Goal: Browse casually: Explore the website without a specific task or goal

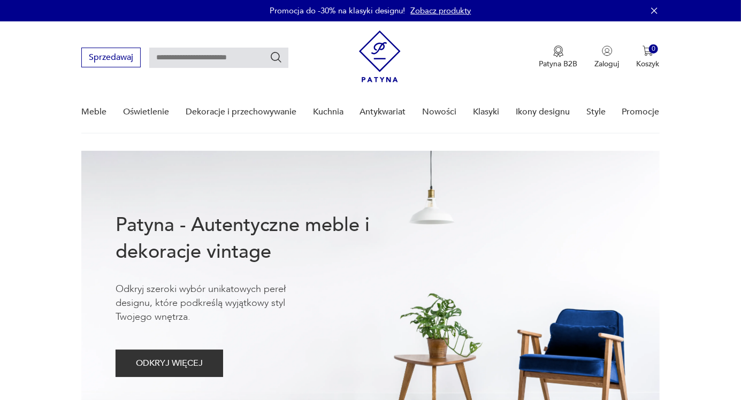
click at [159, 107] on link "Oświetlenie" at bounding box center [146, 111] width 46 height 41
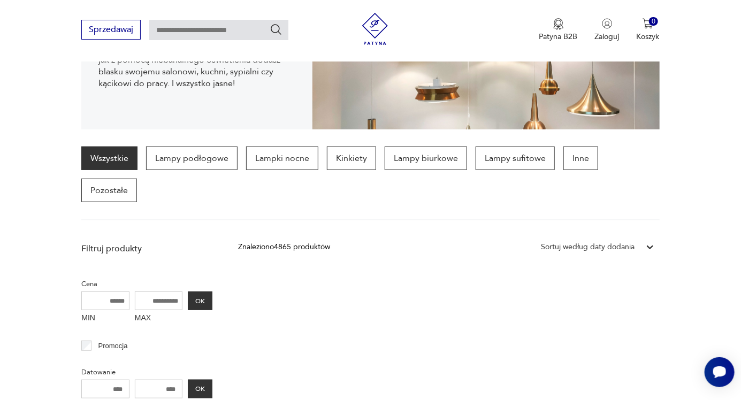
scroll to position [208, 0]
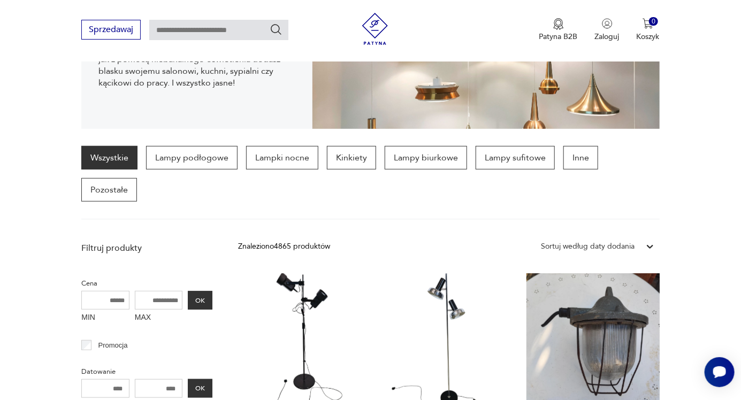
click at [433, 155] on p "Lampy biurkowe" at bounding box center [425, 158] width 82 height 24
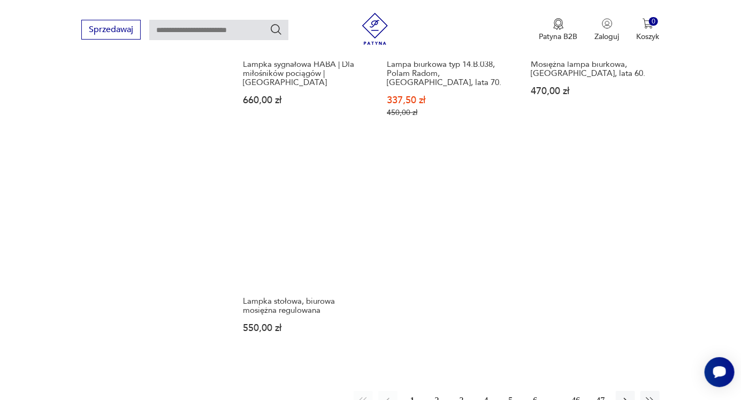
scroll to position [1476, 0]
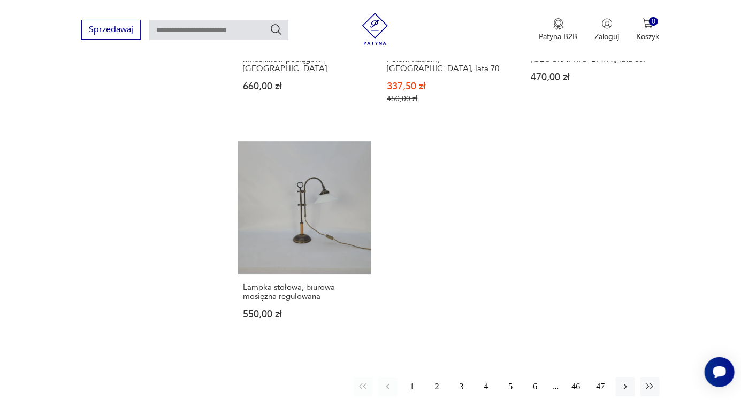
click at [624, 383] on icon "button" at bounding box center [625, 386] width 3 height 6
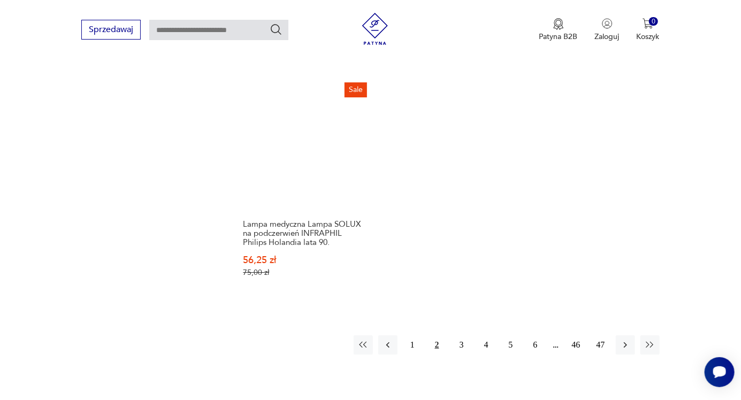
scroll to position [1541, 0]
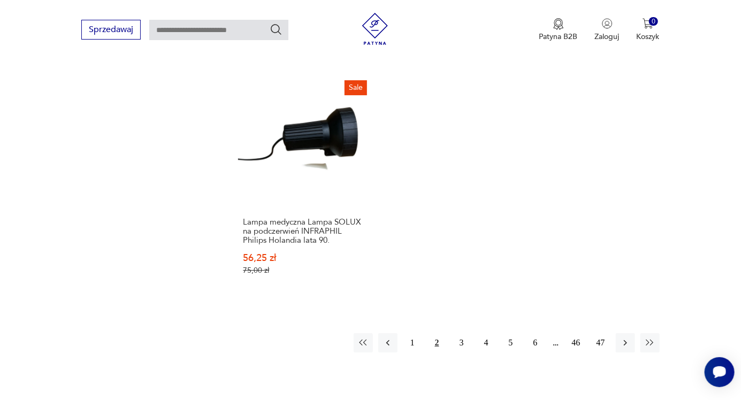
click at [626, 337] on icon "button" at bounding box center [625, 342] width 11 height 11
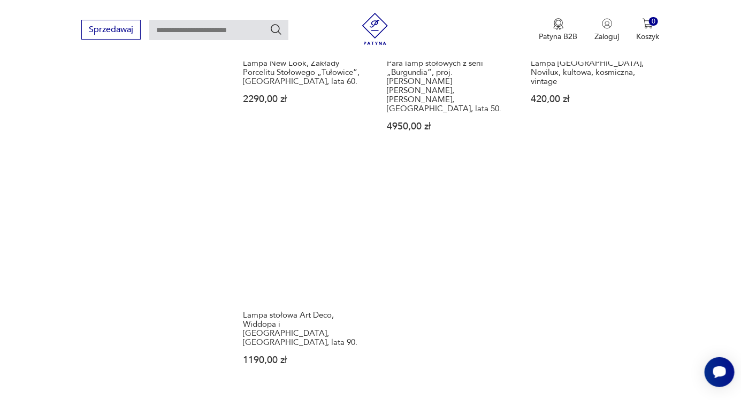
scroll to position [1496, 0]
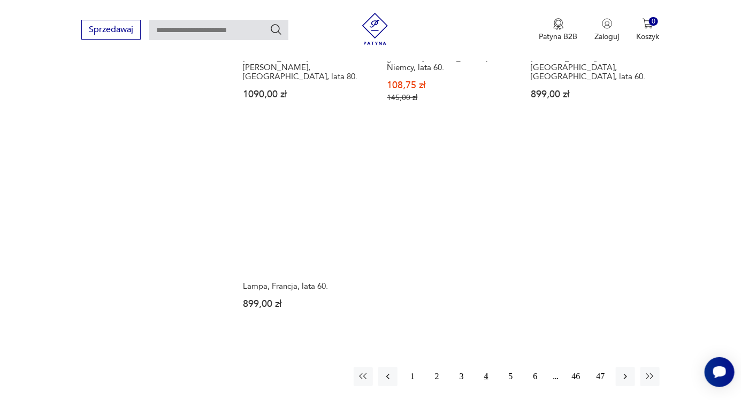
scroll to position [1484, 0]
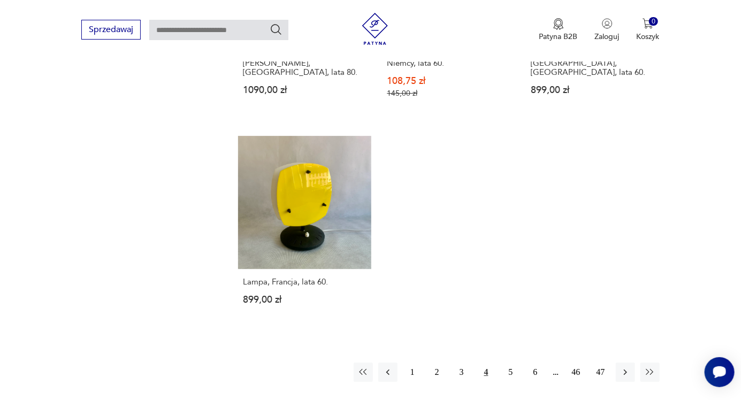
click at [626, 369] on icon "button" at bounding box center [625, 372] width 3 height 6
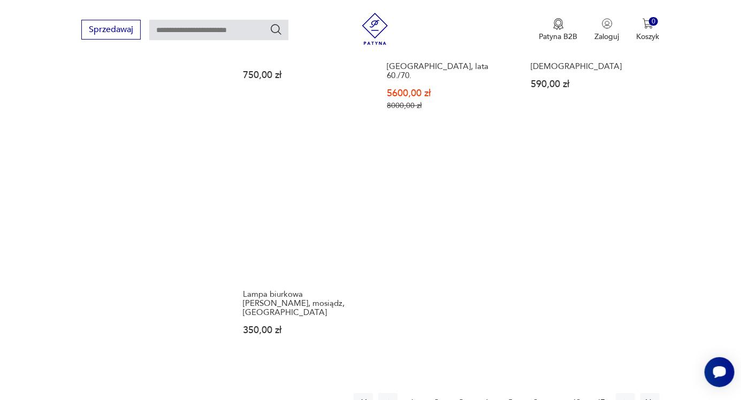
scroll to position [1509, 0]
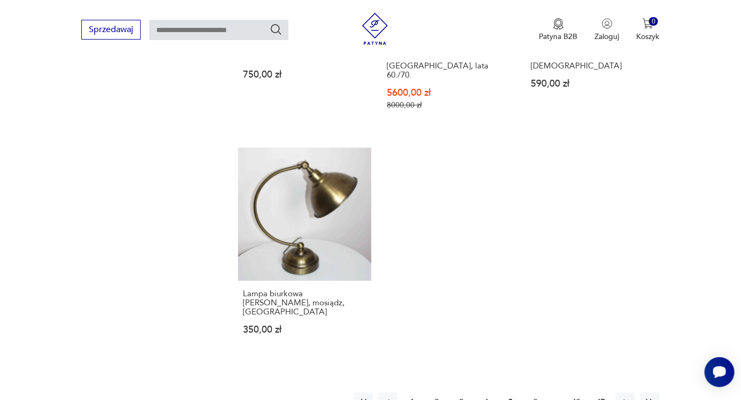
click at [627, 397] on icon "button" at bounding box center [625, 402] width 11 height 11
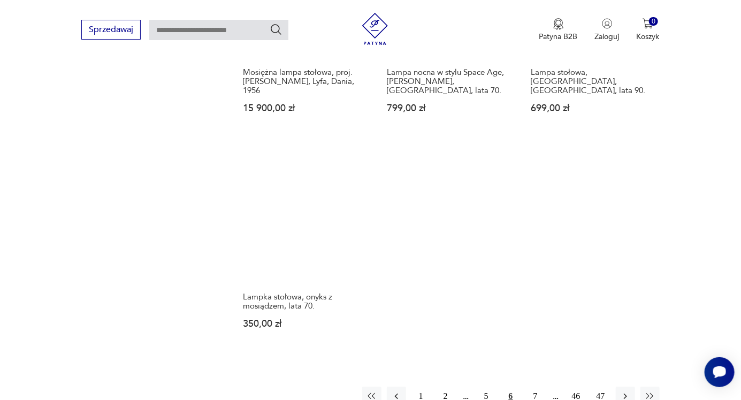
scroll to position [1467, 0]
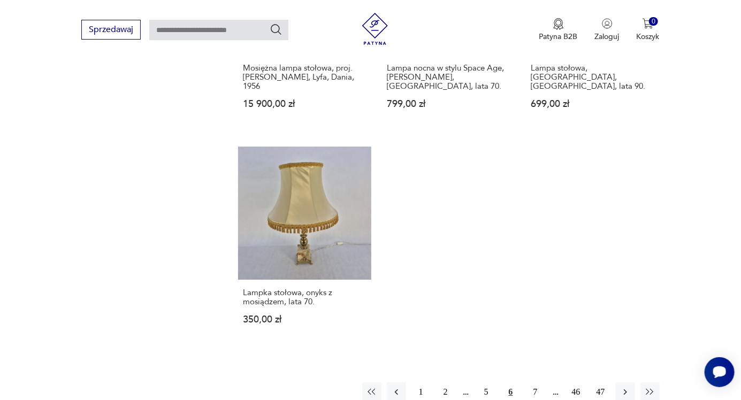
click at [627, 387] on icon "button" at bounding box center [625, 392] width 11 height 11
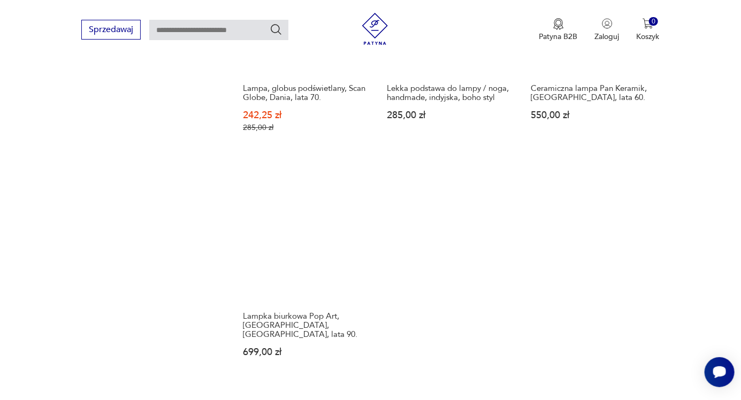
scroll to position [1481, 0]
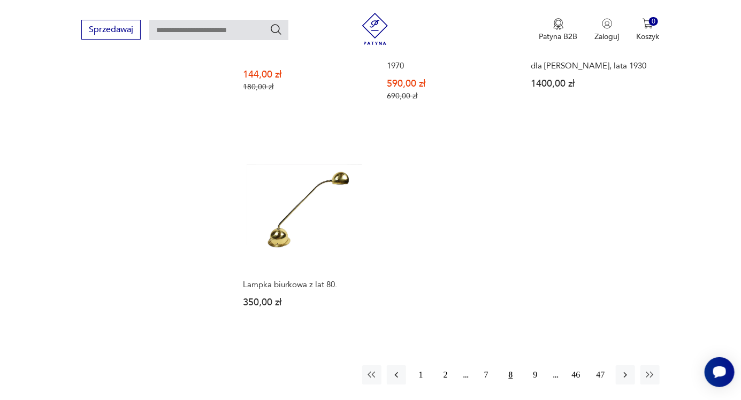
scroll to position [1476, 0]
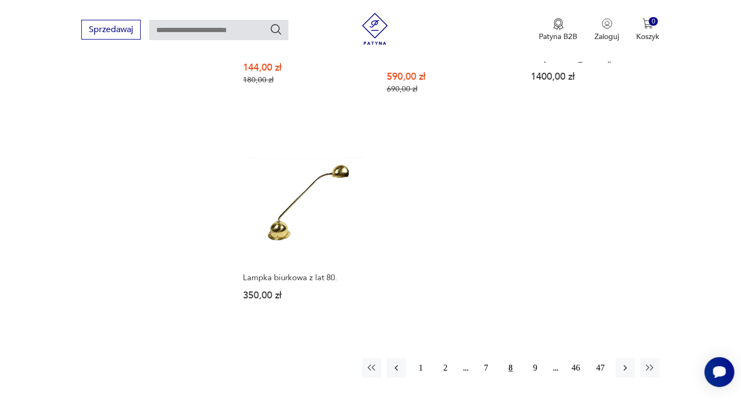
click at [629, 363] on icon "button" at bounding box center [625, 368] width 11 height 11
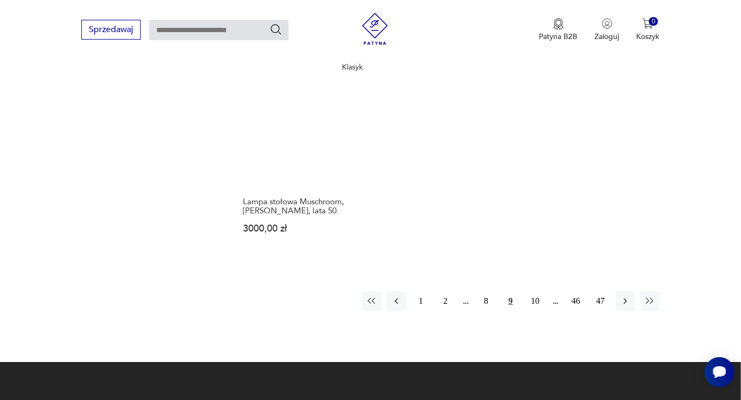
scroll to position [1548, 0]
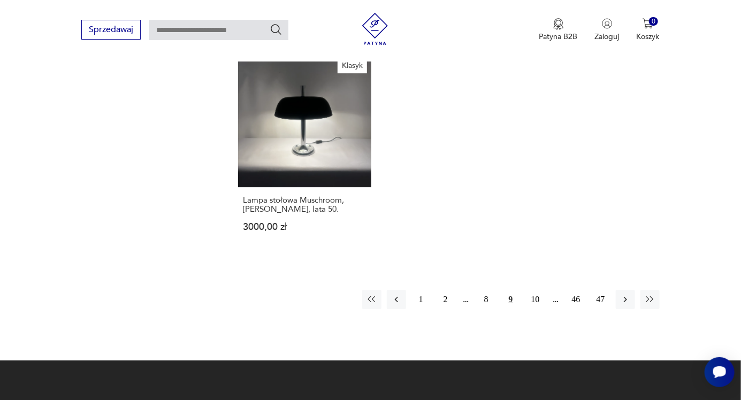
click at [626, 294] on icon "button" at bounding box center [625, 299] width 11 height 11
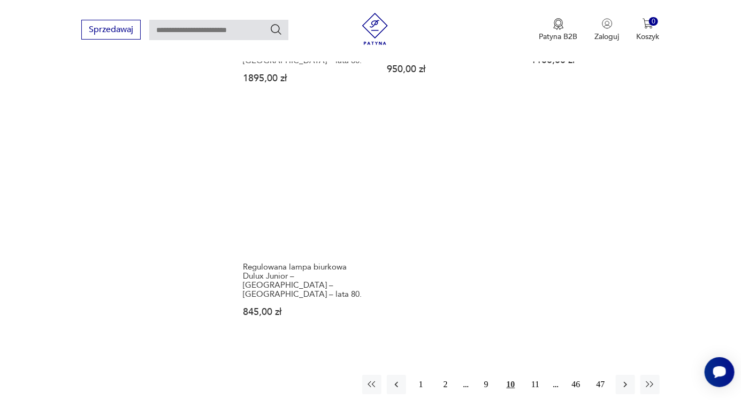
scroll to position [1480, 0]
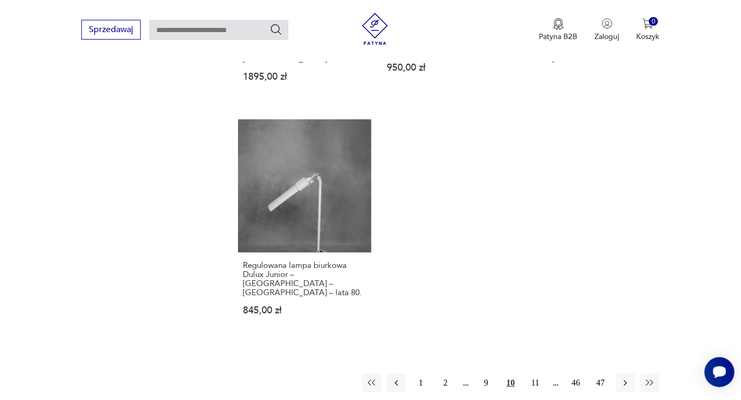
click at [626, 378] on icon "button" at bounding box center [625, 383] width 11 height 11
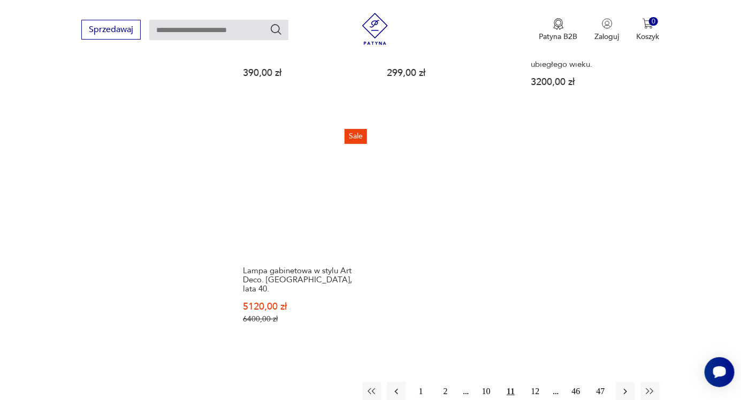
scroll to position [1504, 0]
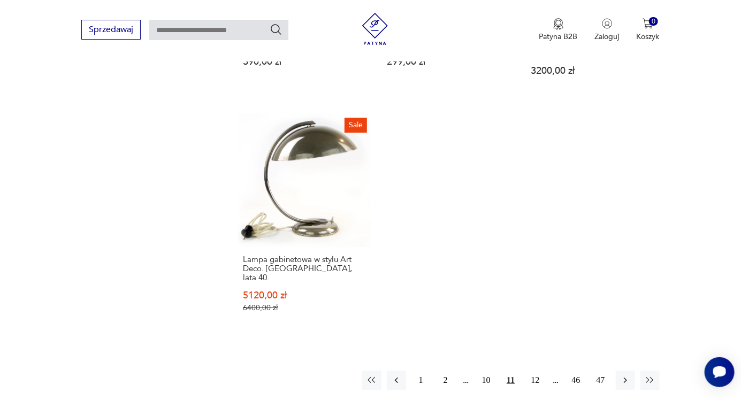
click at [628, 371] on button "button" at bounding box center [625, 380] width 19 height 19
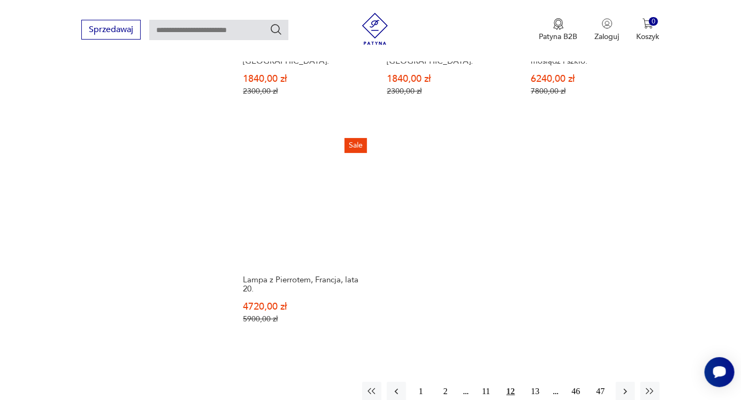
scroll to position [1526, 0]
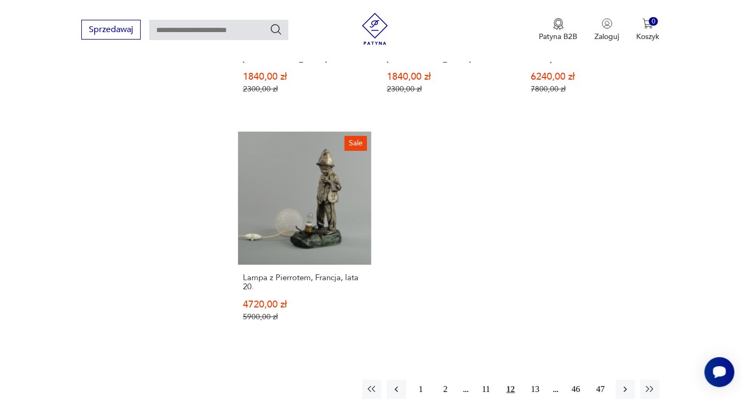
click at [626, 384] on icon "button" at bounding box center [625, 389] width 11 height 11
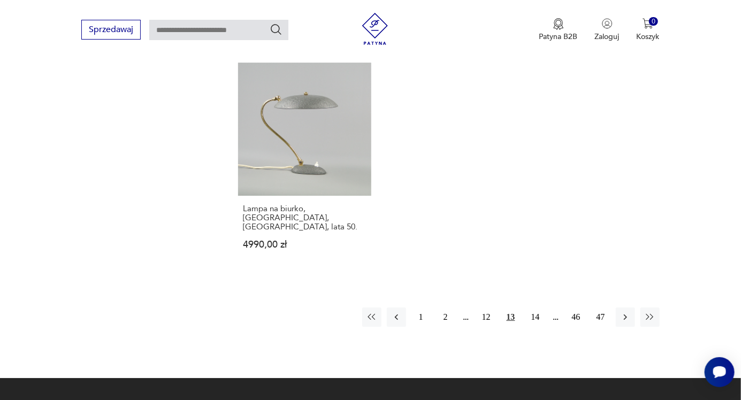
scroll to position [1545, 0]
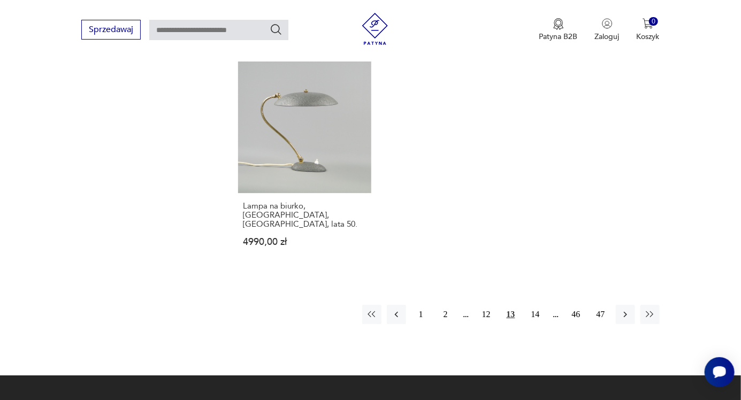
click at [632, 305] on button "button" at bounding box center [625, 314] width 19 height 19
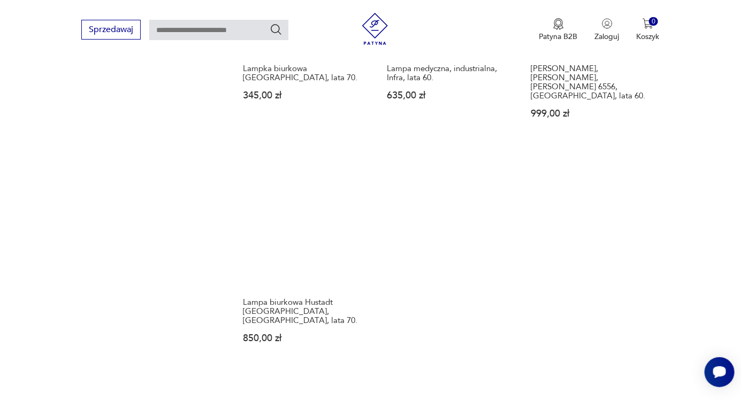
scroll to position [1475, 0]
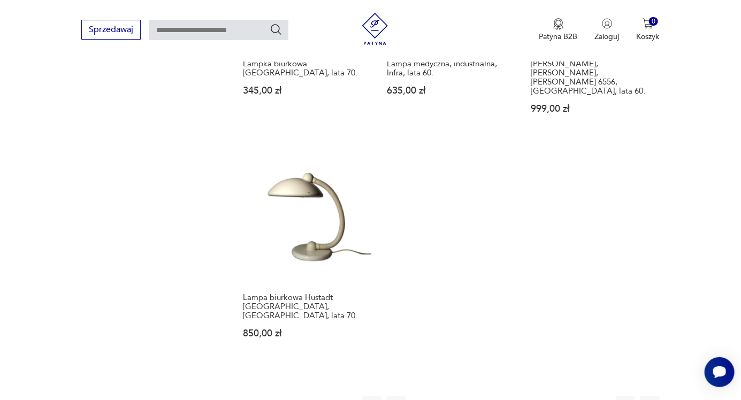
click at [629, 399] on icon "button" at bounding box center [625, 406] width 11 height 11
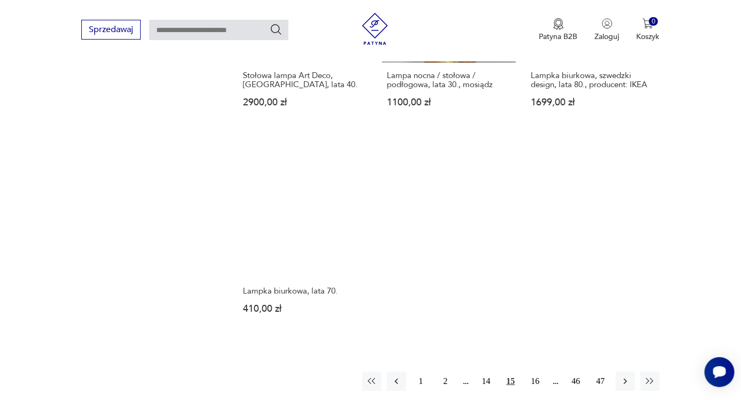
scroll to position [1429, 0]
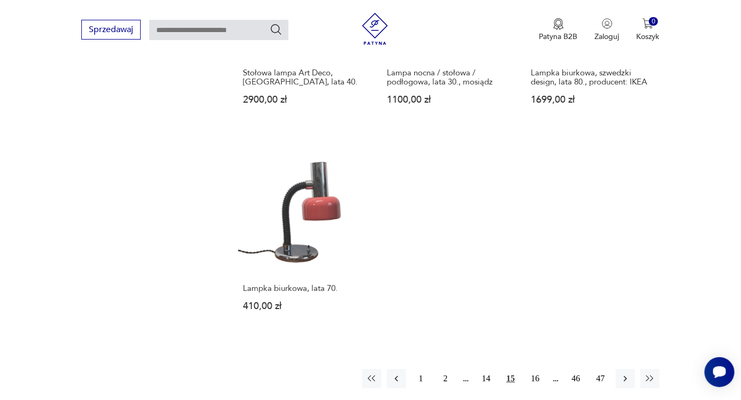
click at [625, 373] on icon "button" at bounding box center [625, 378] width 11 height 11
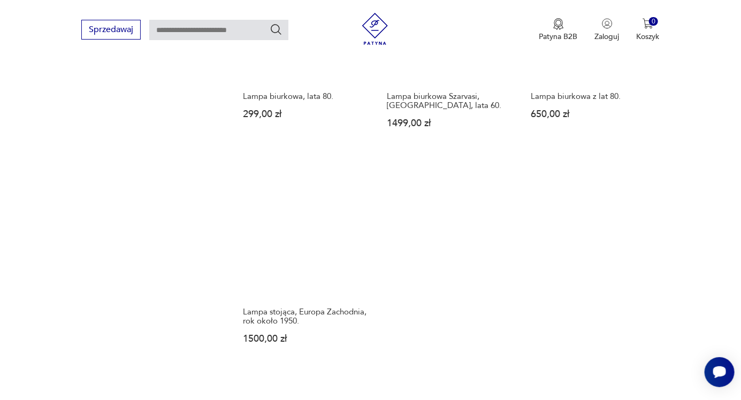
scroll to position [1422, 0]
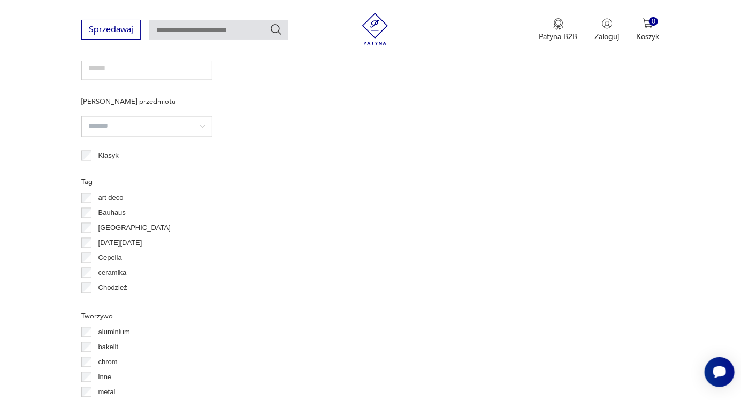
scroll to position [252, 0]
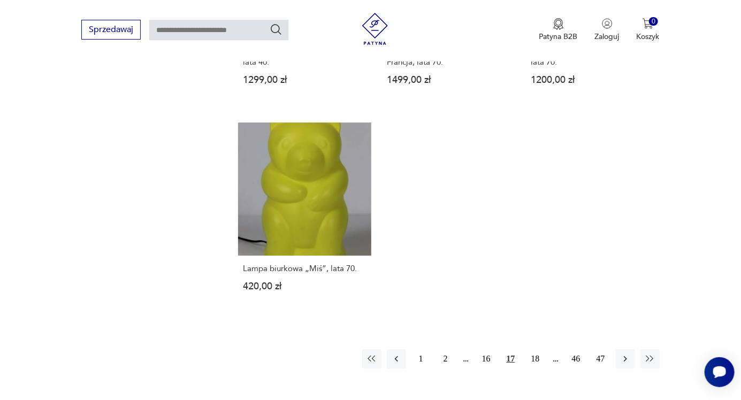
click at [625, 353] on icon "button" at bounding box center [625, 358] width 11 height 11
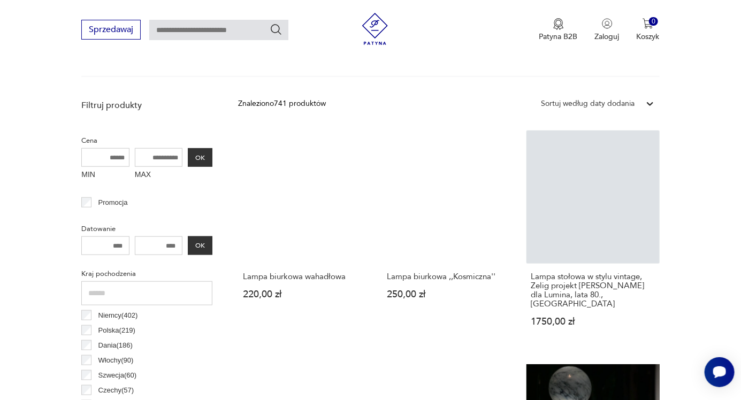
scroll to position [352, 0]
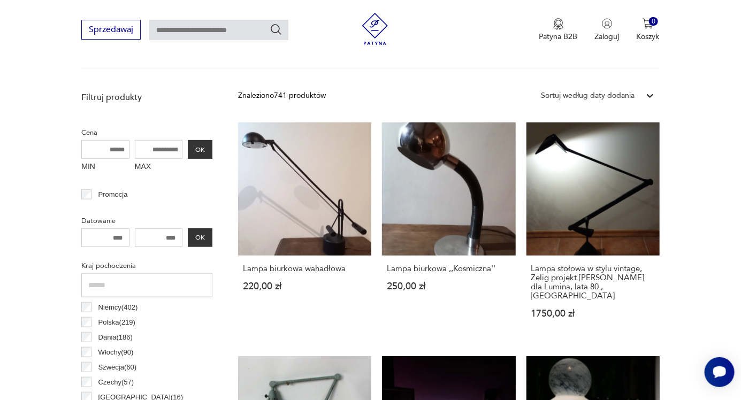
scroll to position [0, 0]
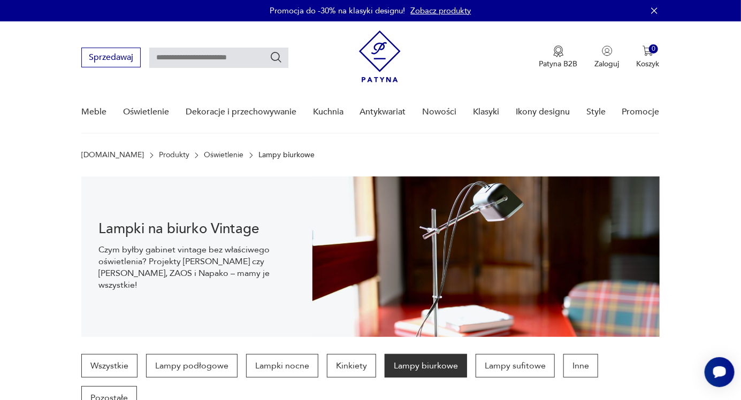
click at [204, 151] on link "Oświetlenie" at bounding box center [224, 155] width 40 height 9
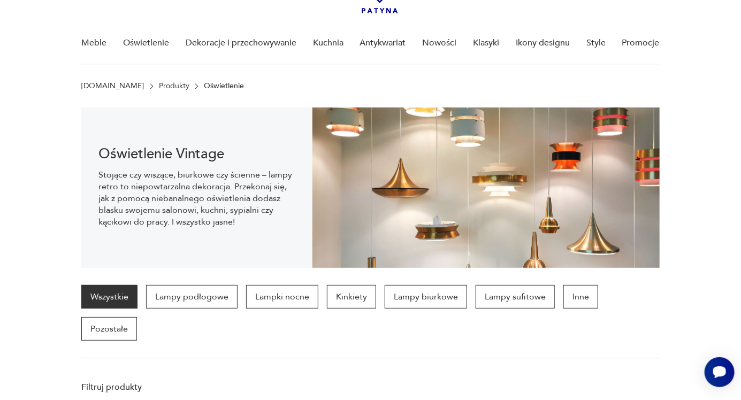
scroll to position [74, 0]
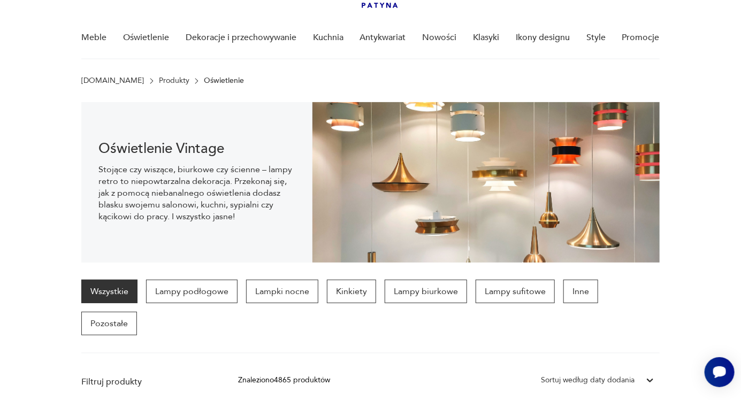
click at [299, 291] on p "Lampki nocne" at bounding box center [282, 292] width 72 height 24
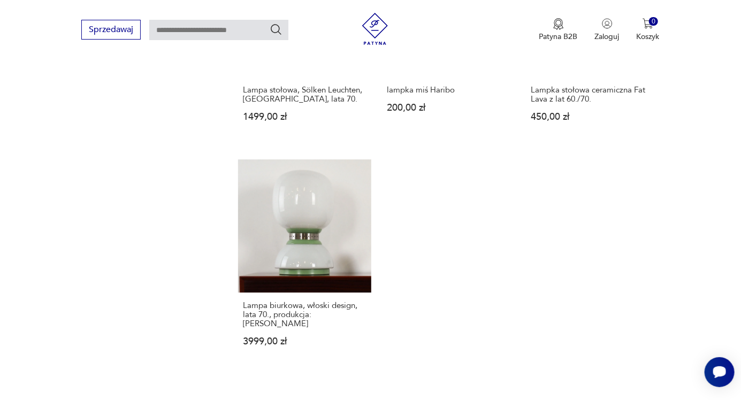
scroll to position [1420, 0]
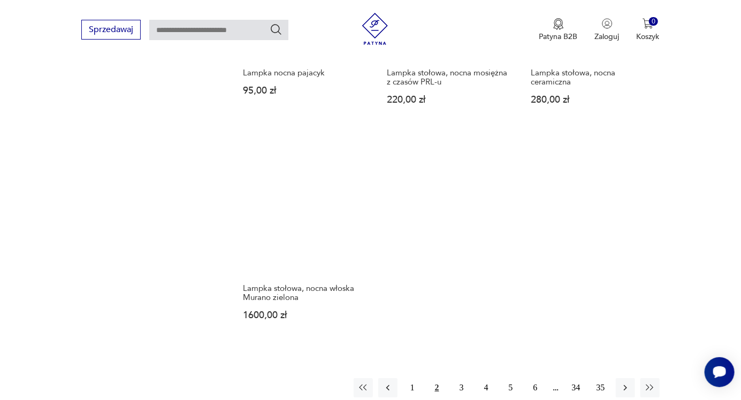
scroll to position [1446, 0]
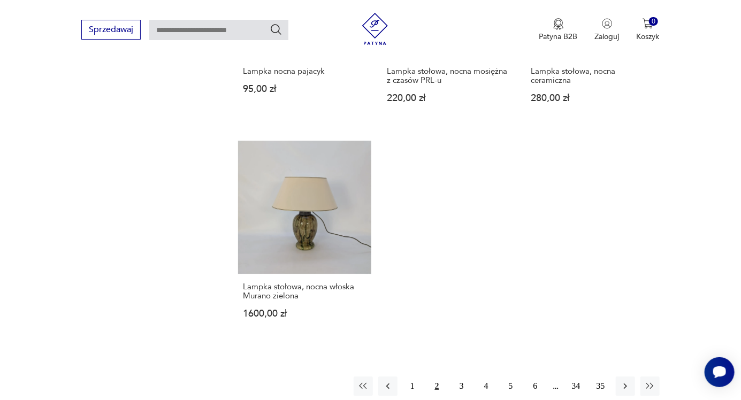
click at [628, 381] on icon "button" at bounding box center [625, 386] width 11 height 11
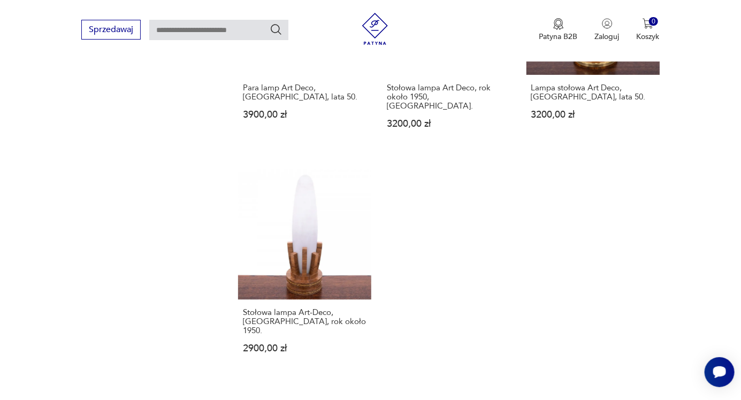
scroll to position [1453, 0]
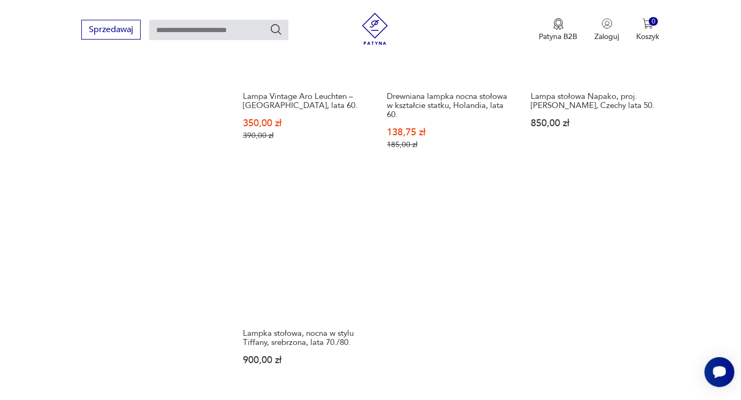
scroll to position [1433, 0]
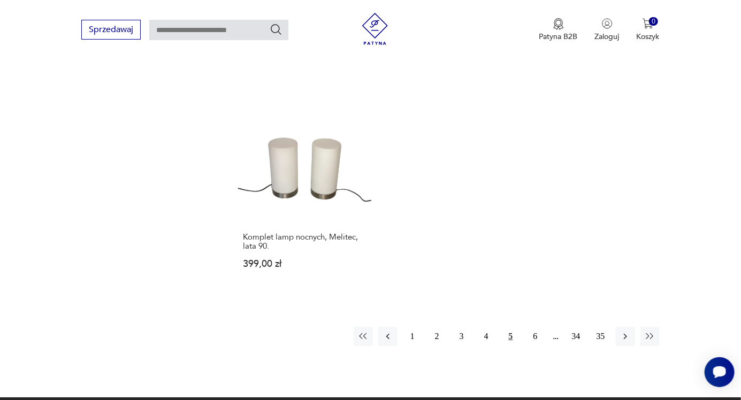
scroll to position [1493, 0]
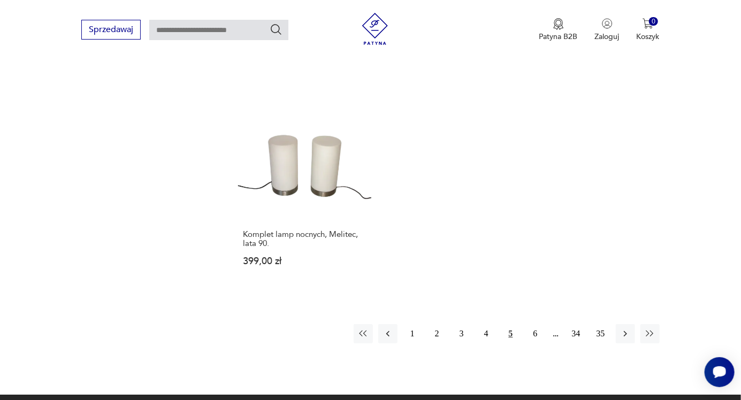
click at [626, 324] on button "button" at bounding box center [625, 333] width 19 height 19
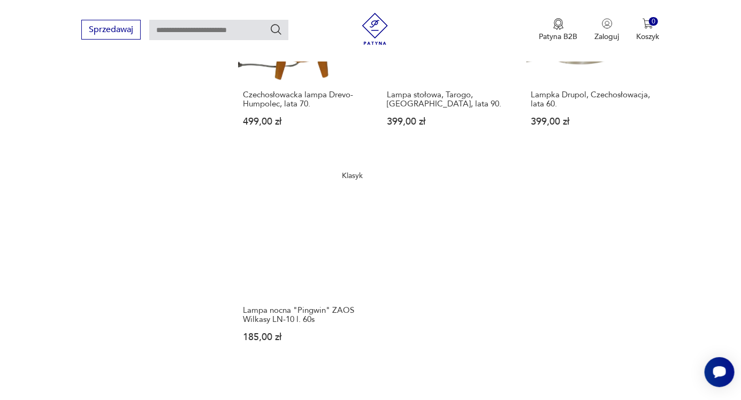
scroll to position [1417, 0]
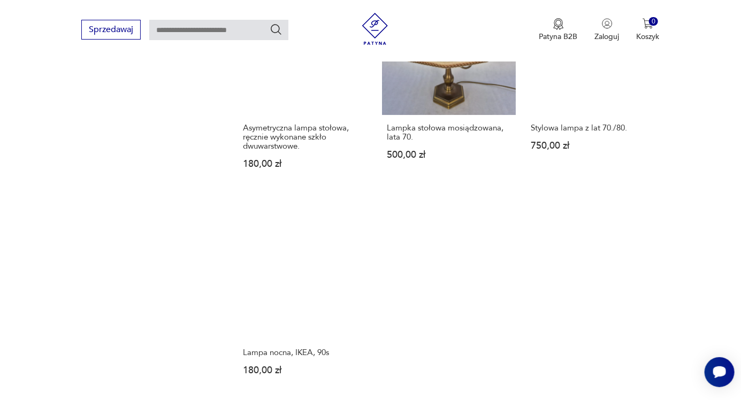
scroll to position [1459, 0]
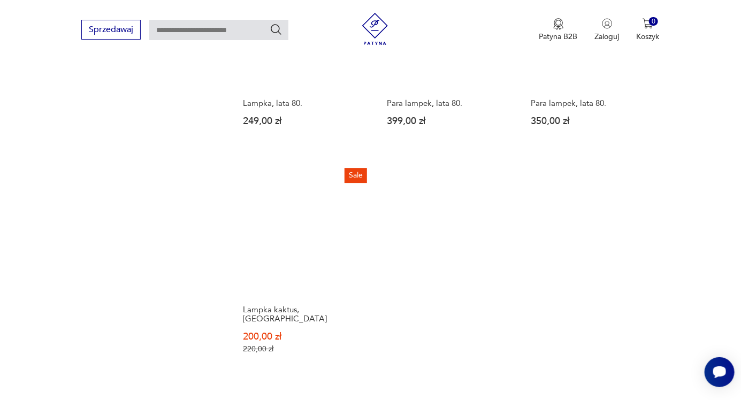
scroll to position [1393, 0]
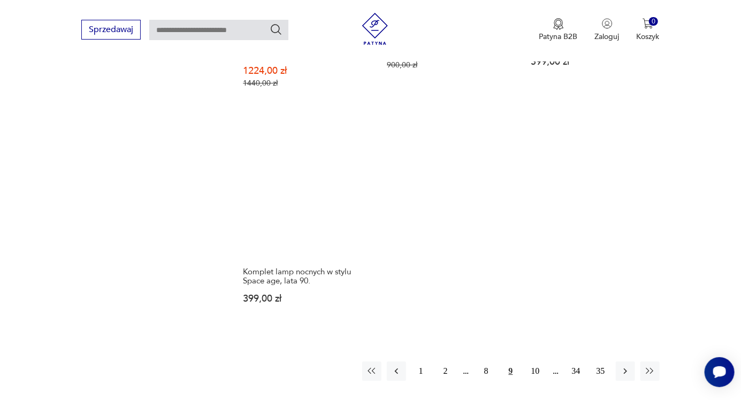
scroll to position [1487, 0]
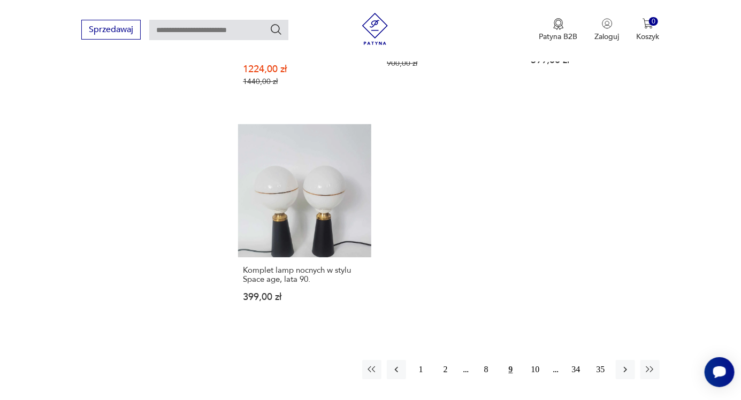
click at [629, 364] on icon "button" at bounding box center [625, 369] width 11 height 11
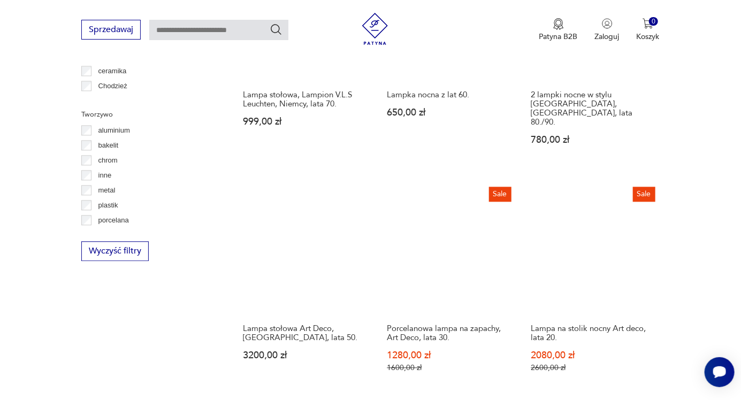
scroll to position [994, 0]
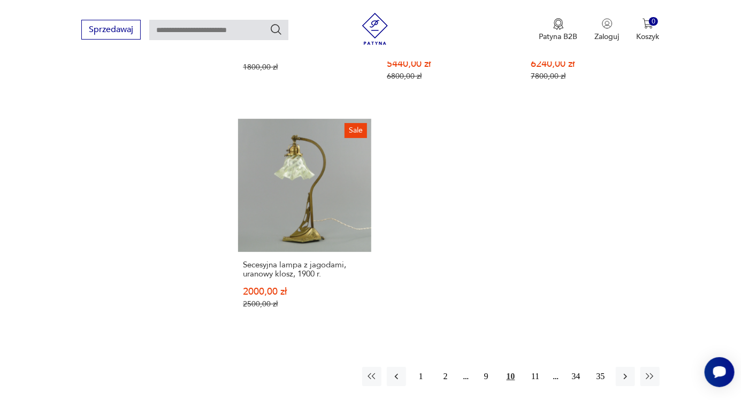
click at [625, 371] on icon "button" at bounding box center [625, 376] width 11 height 11
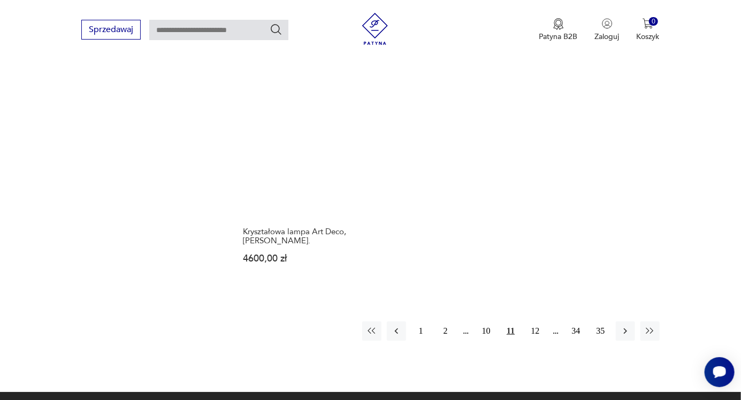
scroll to position [1544, 0]
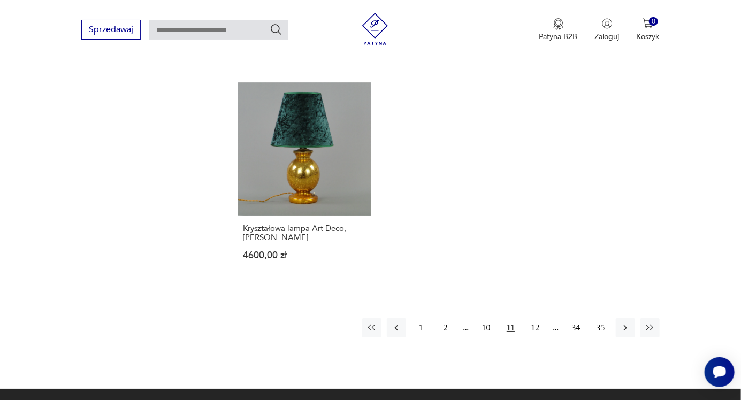
click at [629, 322] on icon "button" at bounding box center [625, 327] width 11 height 11
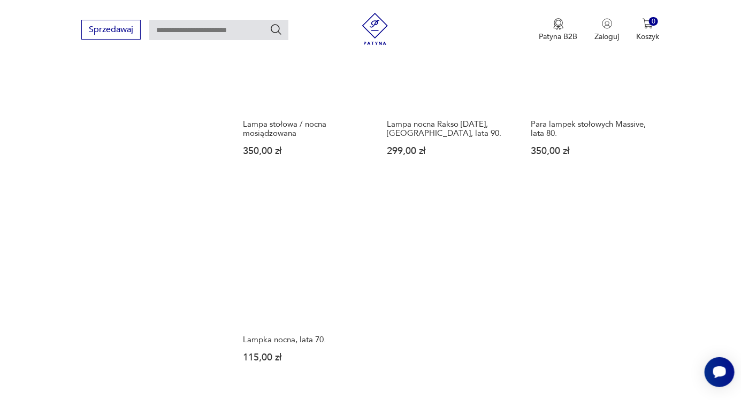
scroll to position [1436, 0]
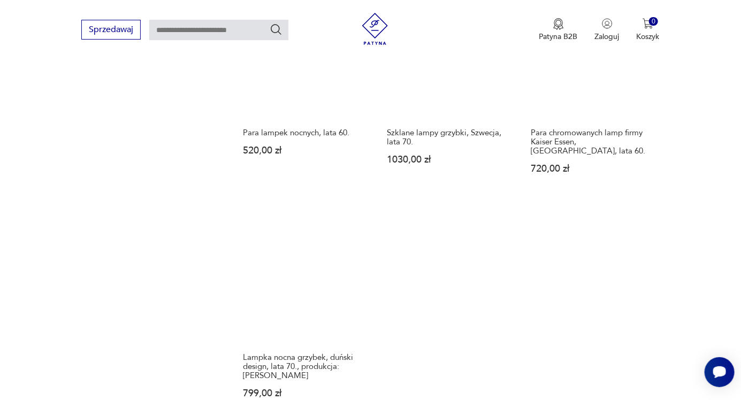
scroll to position [1386, 0]
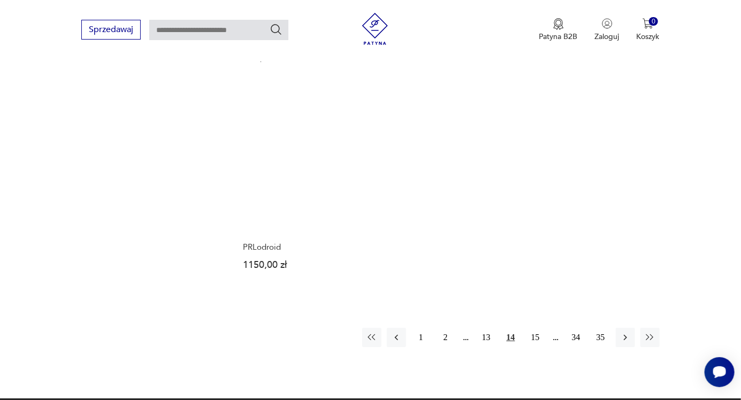
scroll to position [1558, 0]
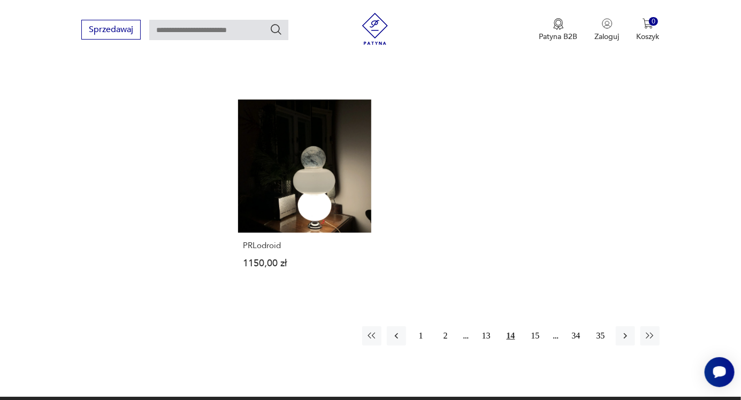
click at [627, 330] on icon "button" at bounding box center [625, 335] width 11 height 11
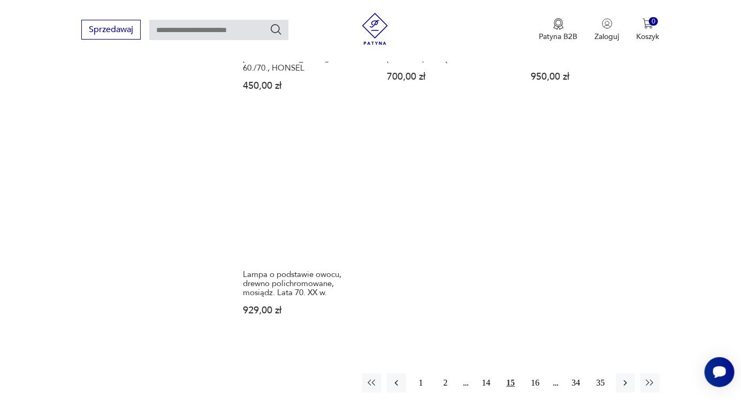
scroll to position [1450, 0]
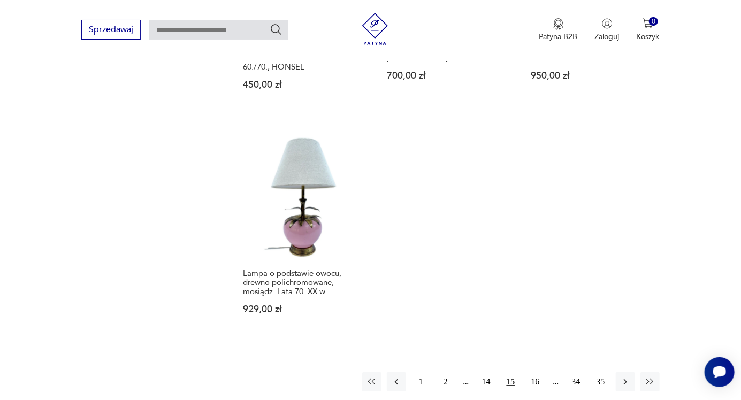
click at [623, 376] on icon "button" at bounding box center [625, 381] width 11 height 11
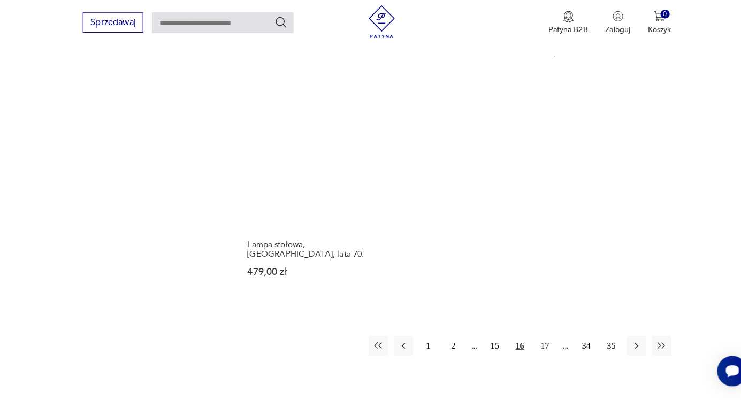
scroll to position [1519, 0]
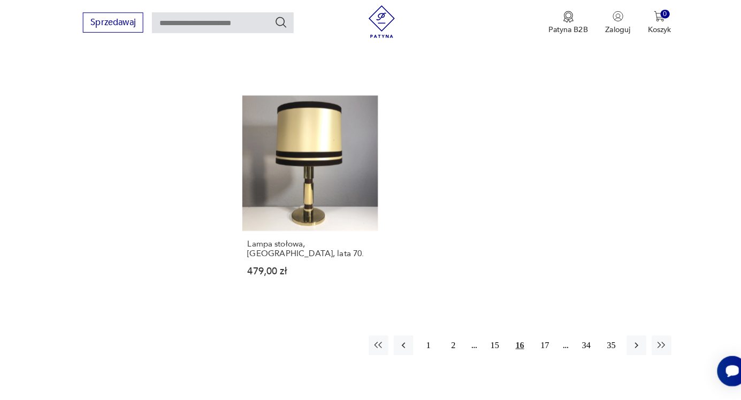
click at [625, 342] on icon "button" at bounding box center [625, 347] width 11 height 11
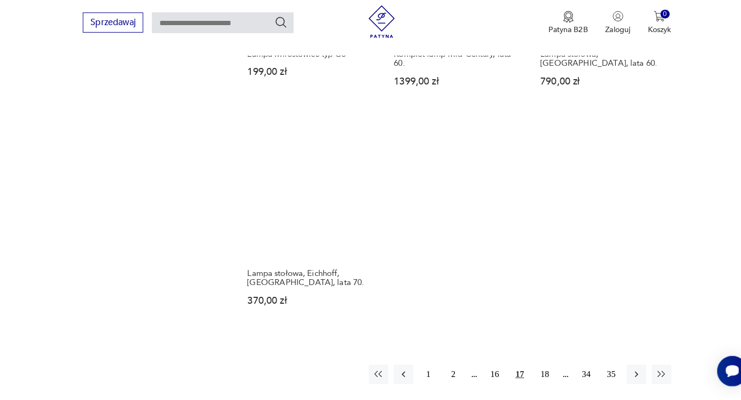
scroll to position [1440, 0]
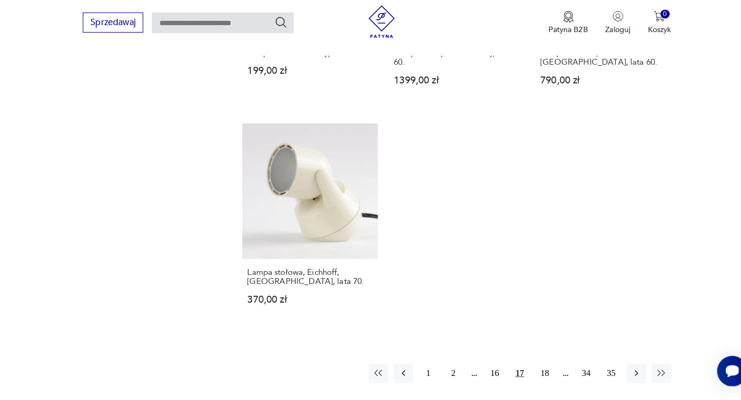
click at [631, 365] on button "button" at bounding box center [625, 374] width 19 height 19
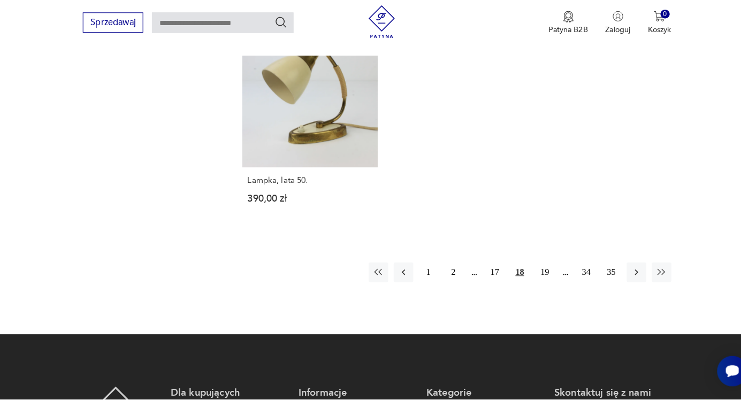
scroll to position [1545, 0]
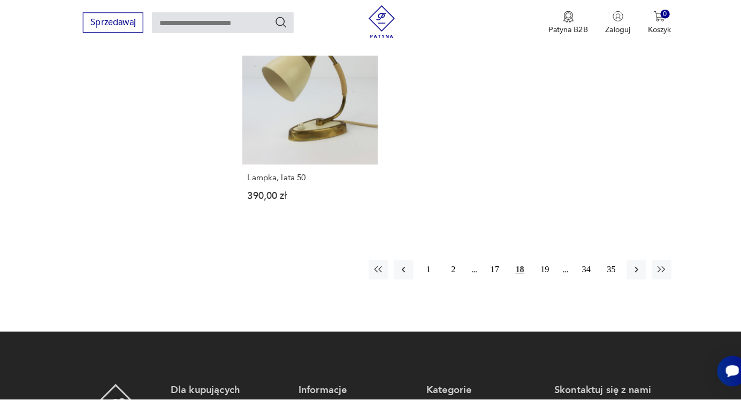
click at [628, 267] on icon "button" at bounding box center [625, 272] width 11 height 11
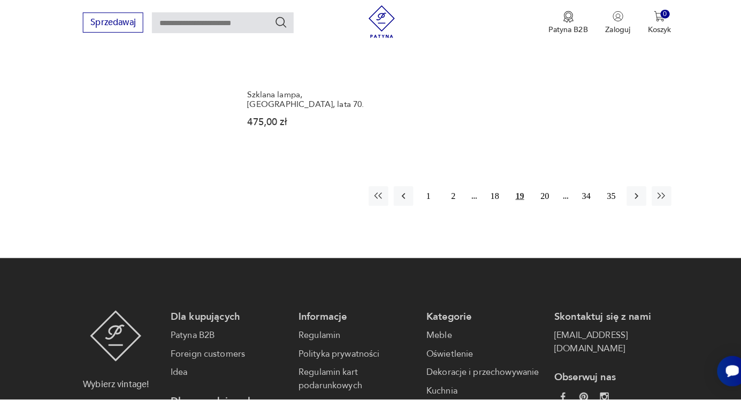
scroll to position [1632, 0]
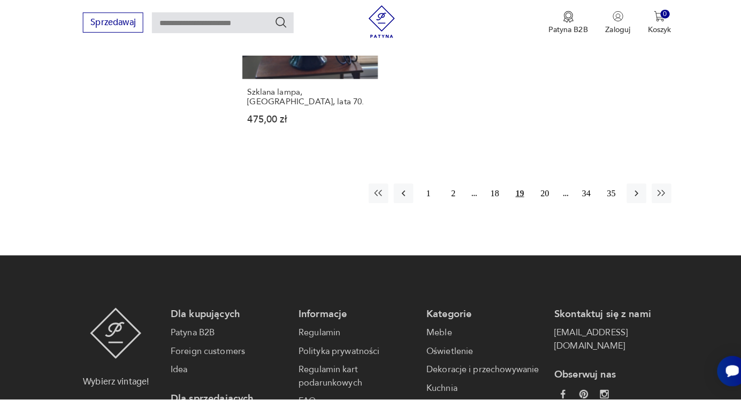
click at [630, 188] on button "button" at bounding box center [625, 197] width 19 height 19
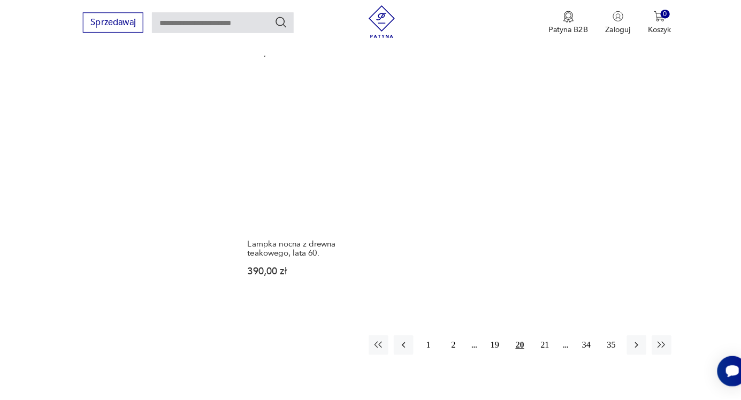
scroll to position [1467, 0]
click at [625, 341] on icon "button" at bounding box center [625, 346] width 11 height 11
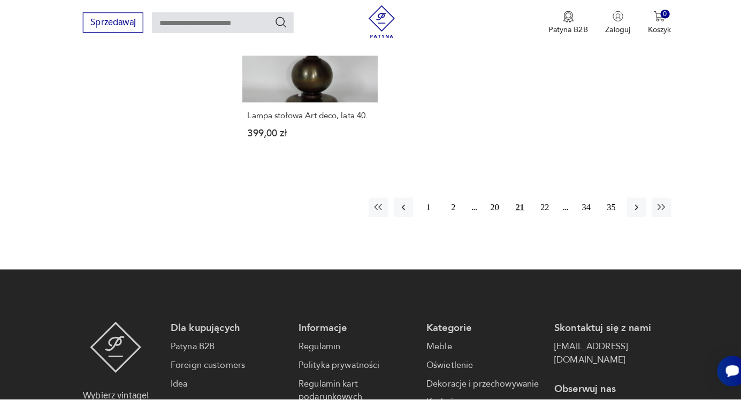
click at [625, 202] on button "button" at bounding box center [625, 211] width 19 height 19
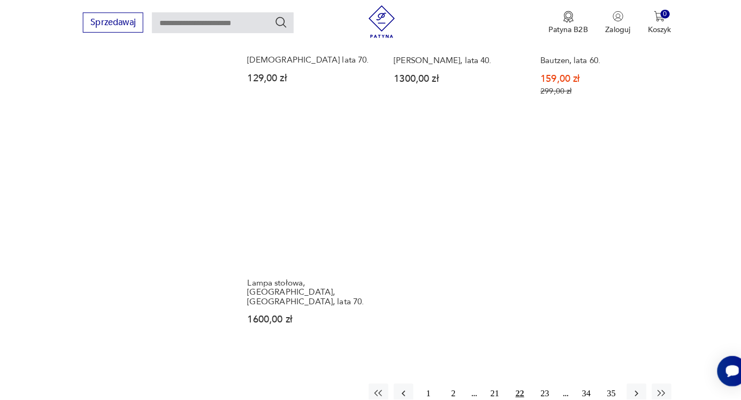
scroll to position [1474, 0]
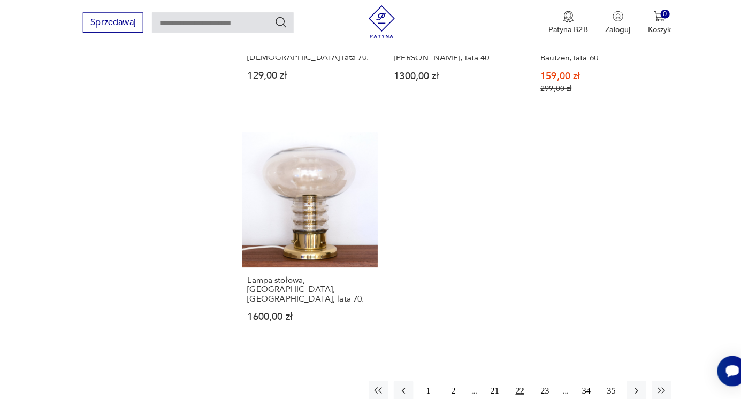
click at [630, 382] on button "button" at bounding box center [625, 391] width 19 height 19
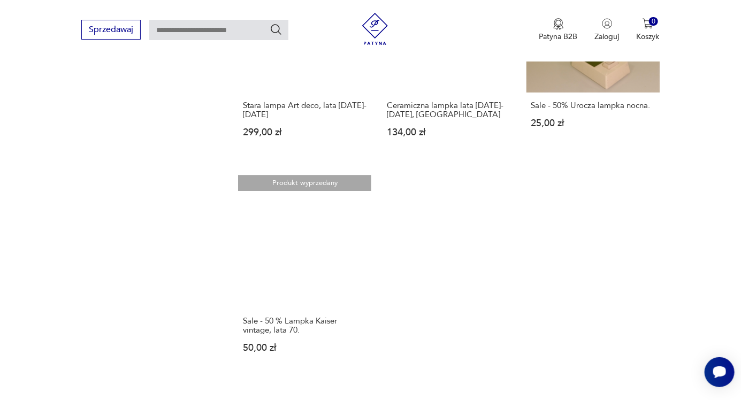
scroll to position [1410, 0]
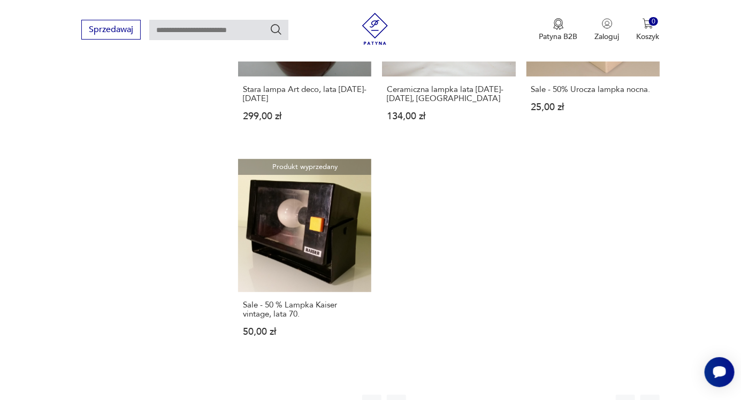
click at [626, 399] on icon "button" at bounding box center [625, 404] width 3 height 6
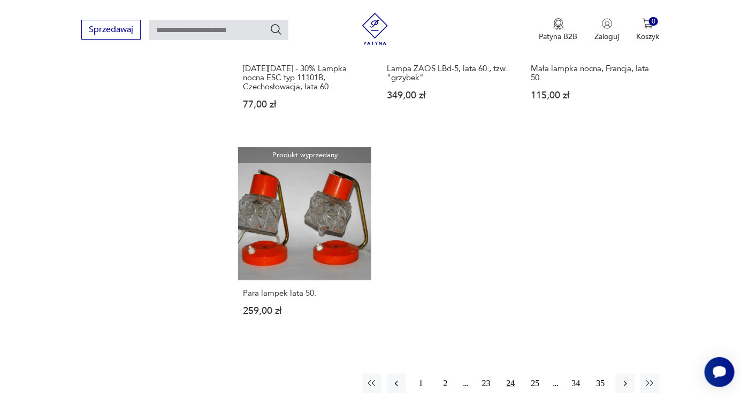
scroll to position [1433, 0]
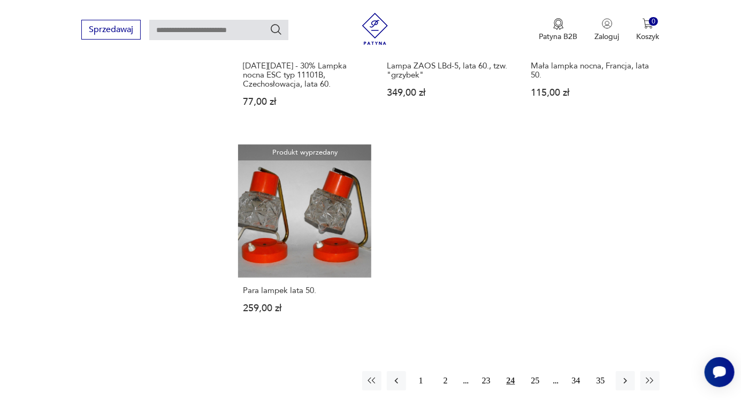
click at [632, 371] on button "button" at bounding box center [625, 380] width 19 height 19
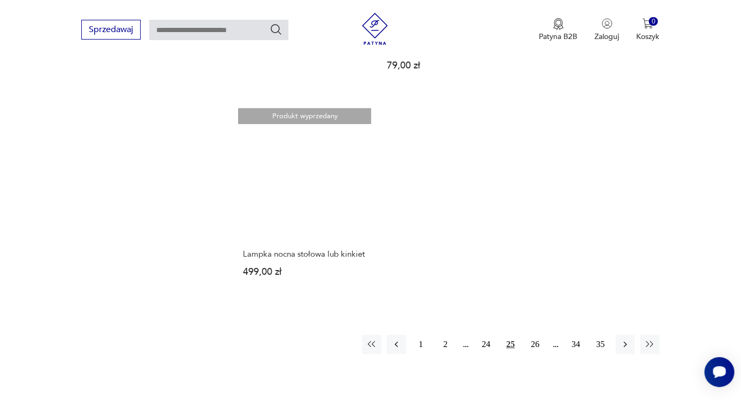
scroll to position [1478, 0]
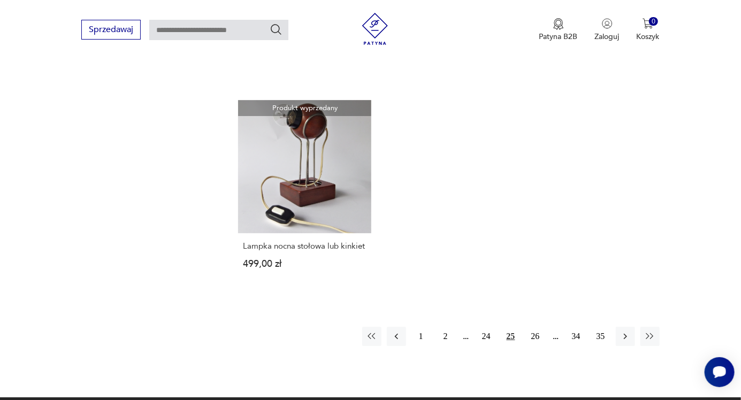
click at [633, 327] on button "button" at bounding box center [625, 336] width 19 height 19
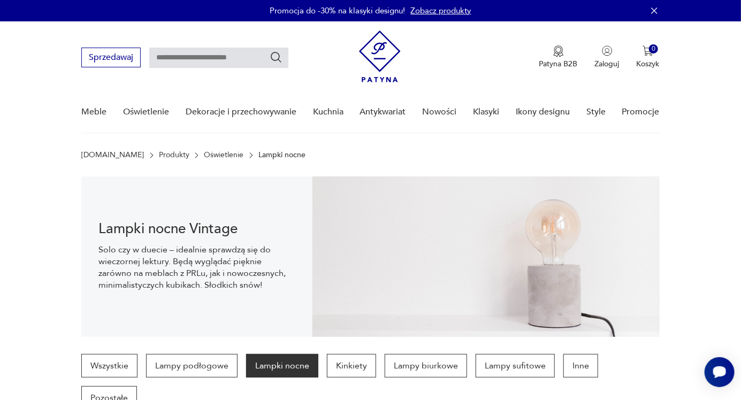
click at [282, 117] on link "Dekoracje i przechowywanie" at bounding box center [241, 111] width 111 height 41
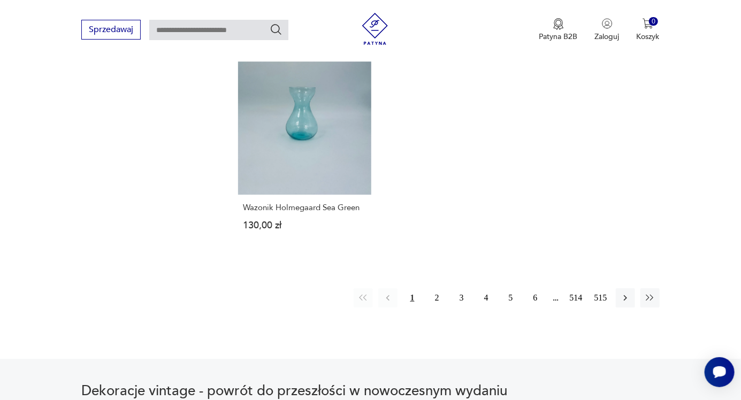
scroll to position [1555, 0]
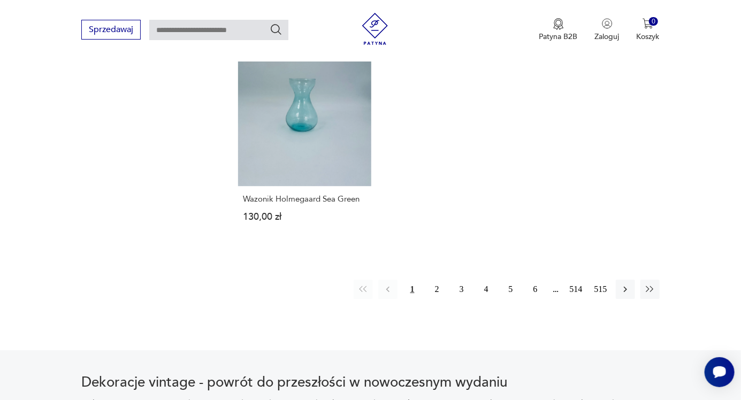
click at [631, 280] on button "button" at bounding box center [625, 289] width 19 height 19
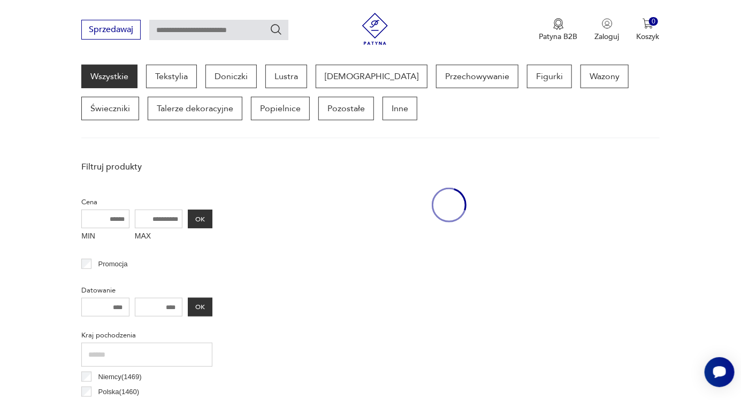
scroll to position [284, 0]
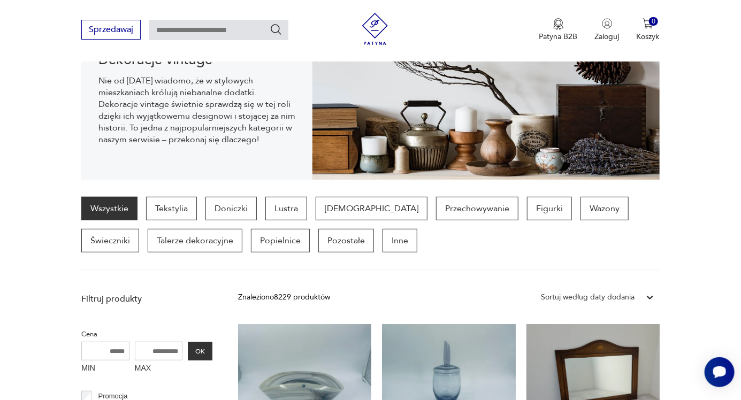
scroll to position [147, 0]
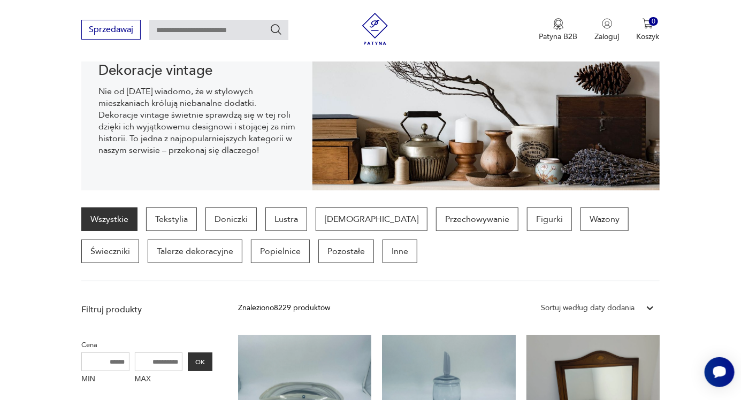
click at [527, 219] on p "Figurki" at bounding box center [549, 219] width 45 height 24
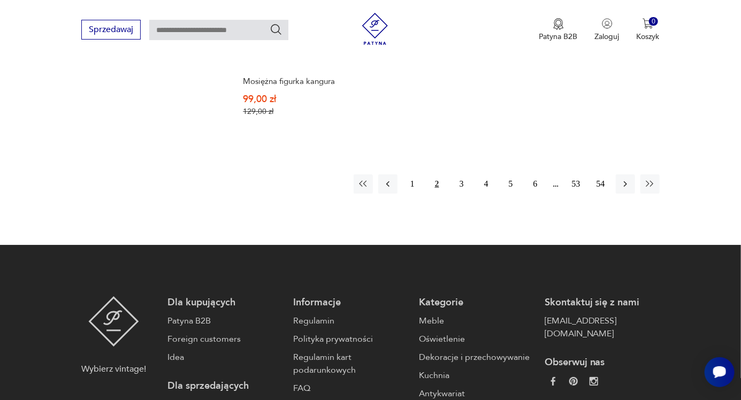
scroll to position [1669, 0]
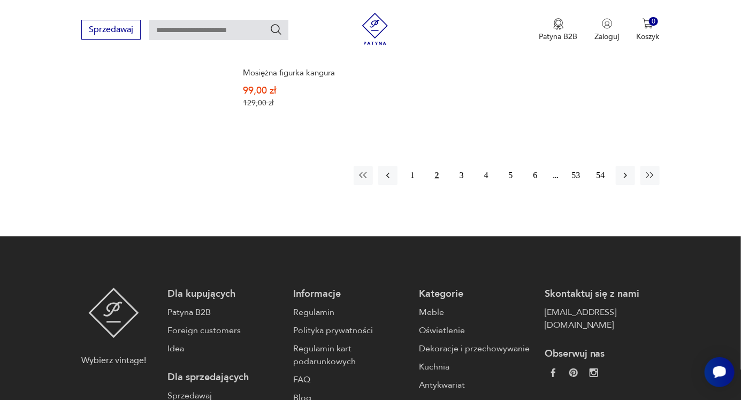
click at [632, 166] on button "button" at bounding box center [625, 175] width 19 height 19
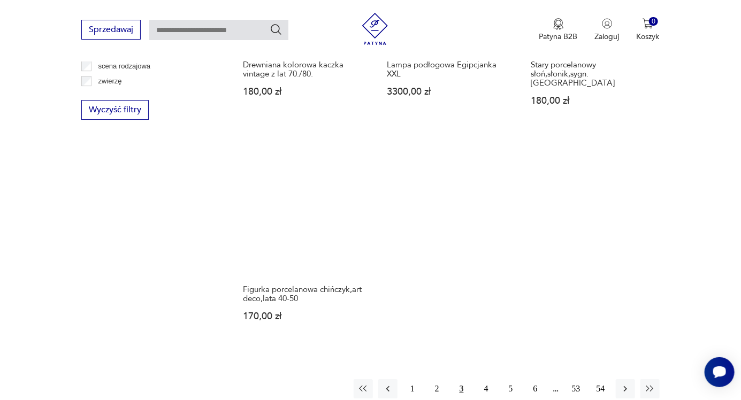
scroll to position [1480, 0]
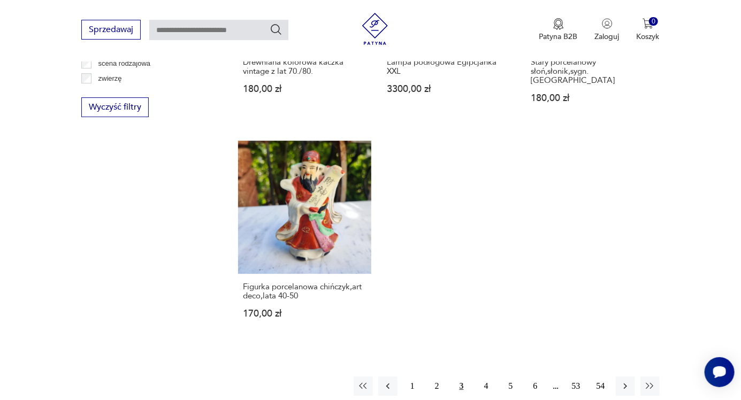
click at [630, 381] on icon "button" at bounding box center [625, 386] width 11 height 11
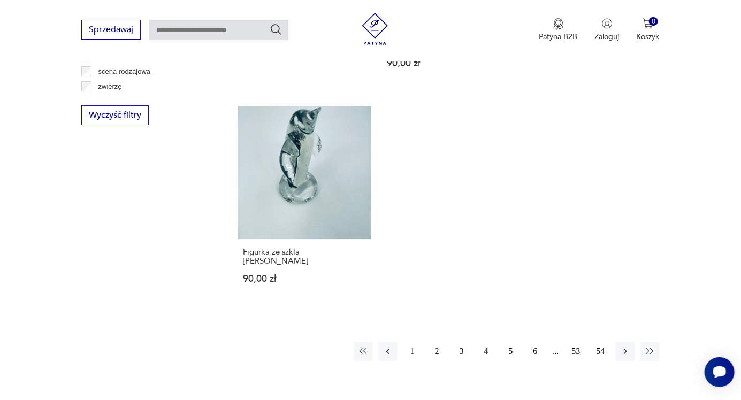
scroll to position [1472, 0]
click at [629, 346] on icon "button" at bounding box center [625, 351] width 11 height 11
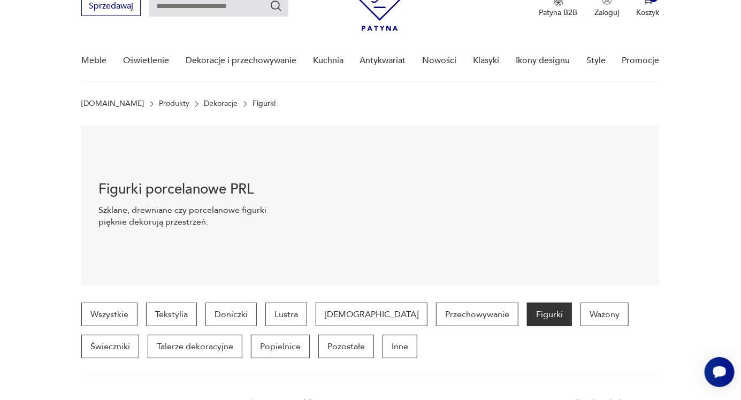
scroll to position [55, 0]
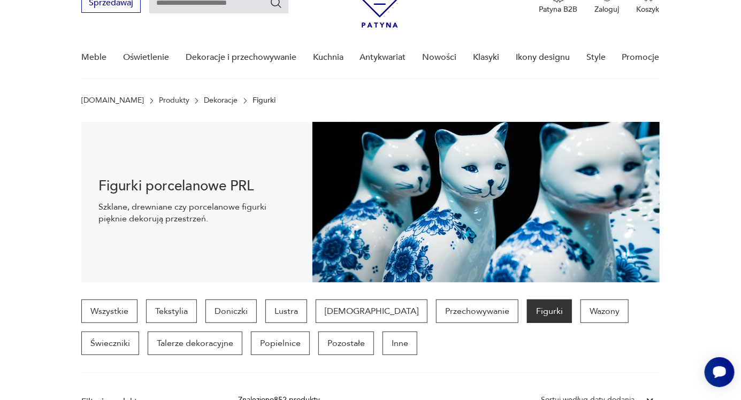
click at [580, 315] on p "Wazony" at bounding box center [604, 311] width 48 height 24
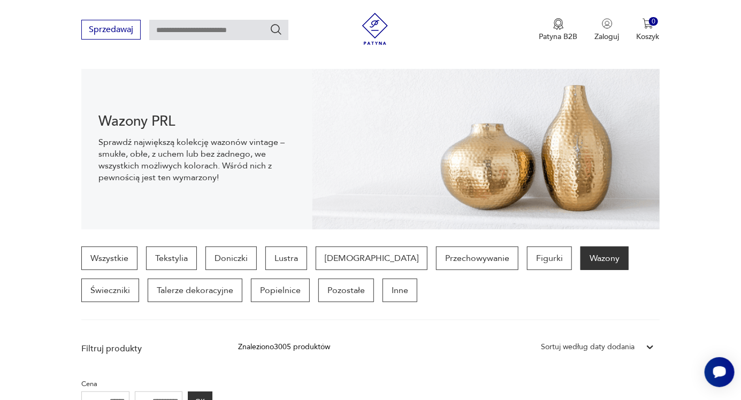
scroll to position [110, 0]
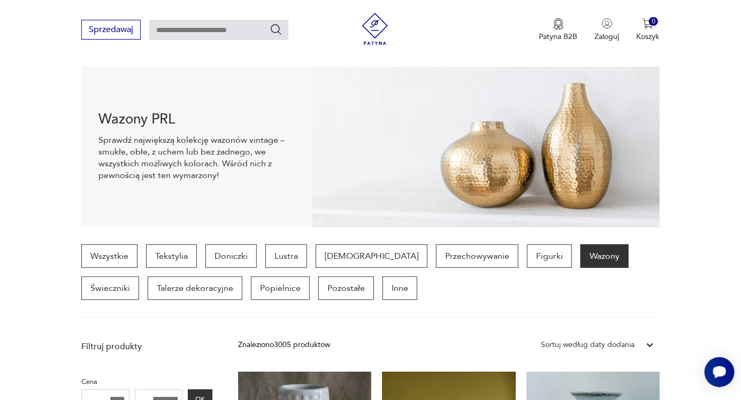
click at [295, 256] on p "Lustra" at bounding box center [286, 256] width 42 height 24
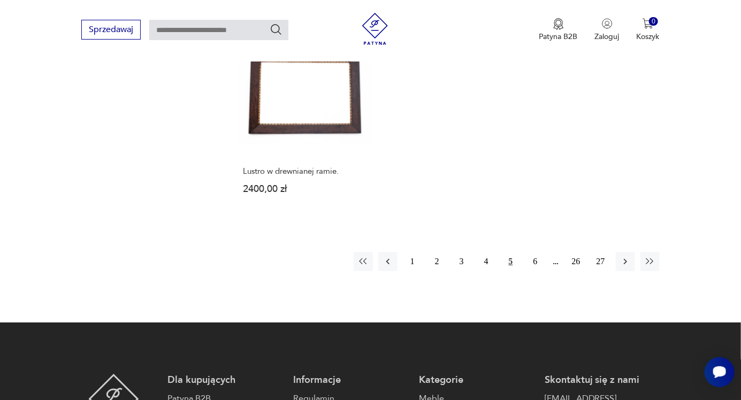
scroll to position [1544, 0]
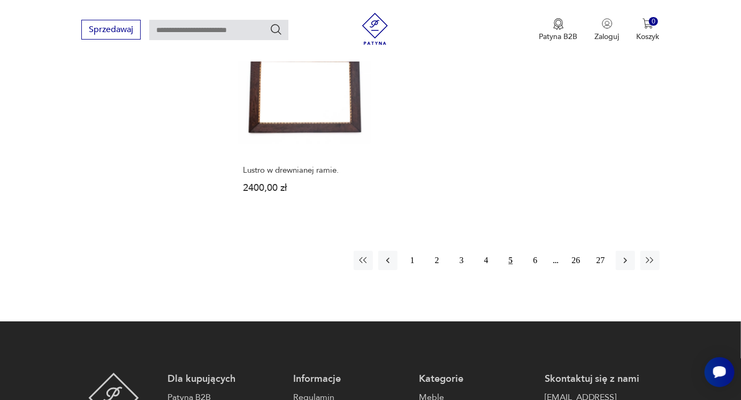
click at [634, 262] on button "button" at bounding box center [625, 260] width 19 height 19
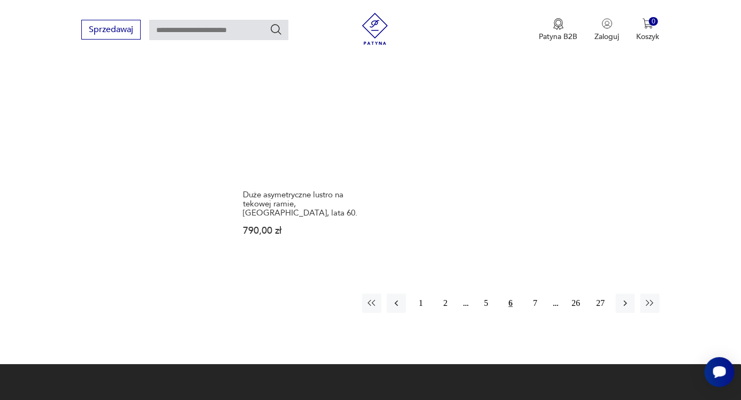
scroll to position [1548, 0]
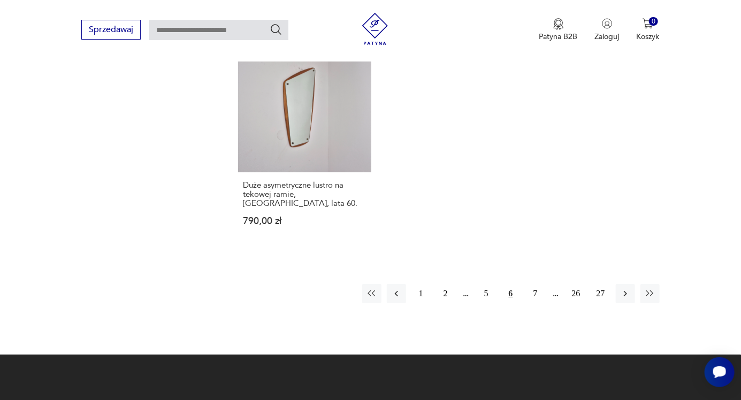
click at [424, 284] on button "1" at bounding box center [420, 293] width 19 height 19
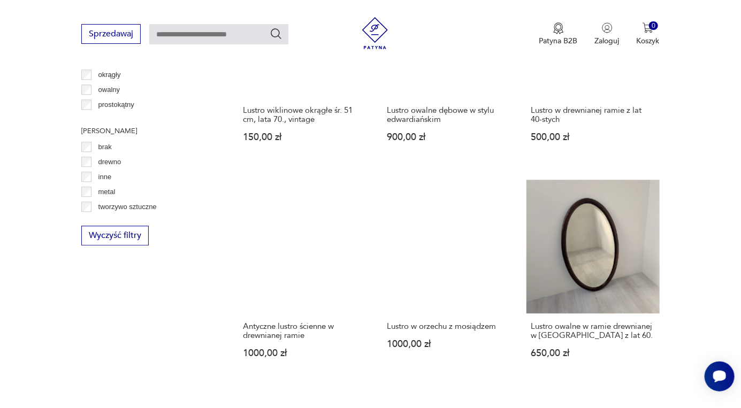
scroll to position [1162, 0]
